Goal: Task Accomplishment & Management: Manage account settings

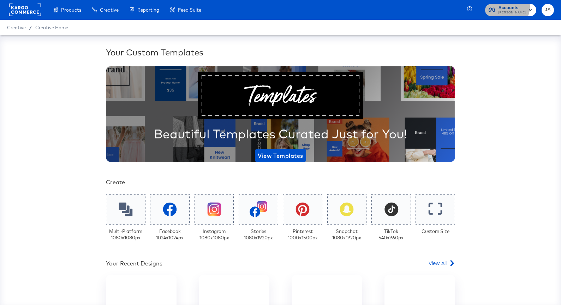
click at [513, 6] on span "Accounts" at bounding box center [512, 7] width 27 height 7
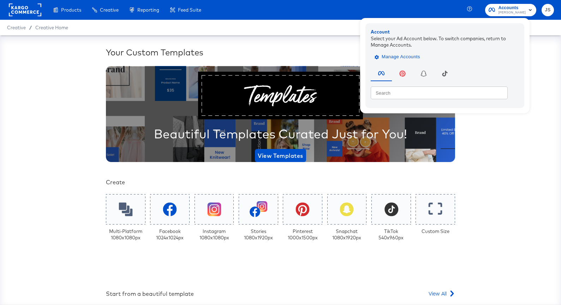
click at [420, 54] on span "Manage Accounts" at bounding box center [398, 57] width 44 height 8
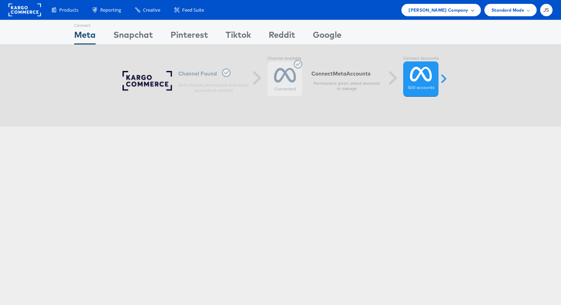
click at [465, 11] on span "[PERSON_NAME] Company" at bounding box center [439, 9] width 60 height 7
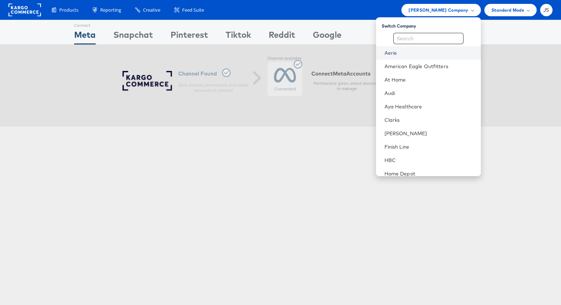
click at [418, 52] on link "Aerie" at bounding box center [430, 52] width 91 height 7
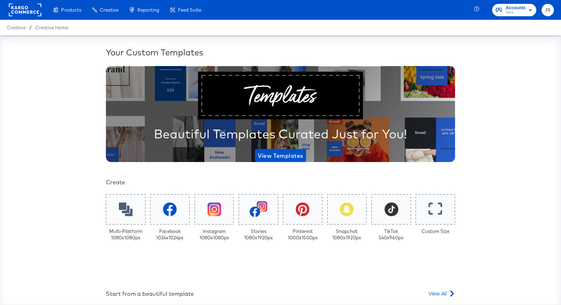
scroll to position [118, 0]
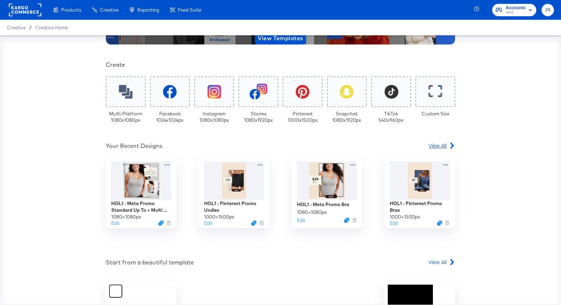
click at [440, 143] on span "View All" at bounding box center [438, 145] width 18 height 7
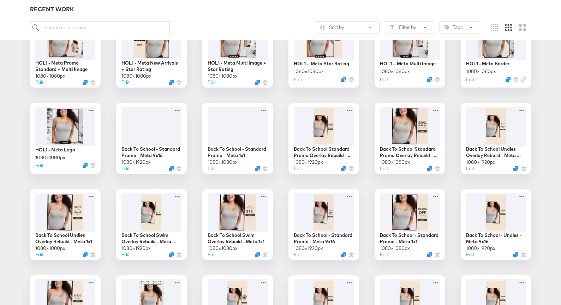
scroll to position [670, 0]
